Goal: Find specific page/section

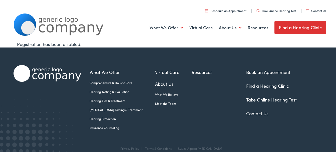
click at [289, 26] on link "Find a Hearing Clinic" at bounding box center [301, 27] width 52 height 14
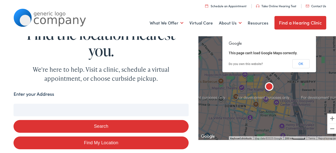
click at [34, 96] on label "Enter your Address" at bounding box center [34, 93] width 41 height 7
click at [34, 103] on input "Enter your Address" at bounding box center [101, 109] width 175 height 13
